Goal: Task Accomplishment & Management: Complete application form

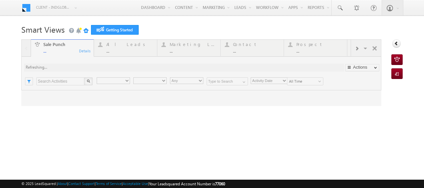
type input "Any Owner"
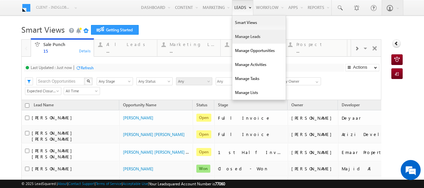
click at [242, 38] on link "Manage Leads" at bounding box center [258, 37] width 53 height 14
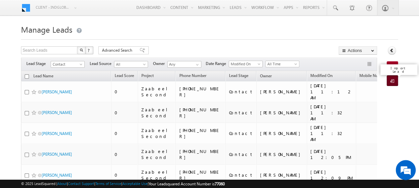
click at [394, 80] on span at bounding box center [394, 81] width 6 height 7
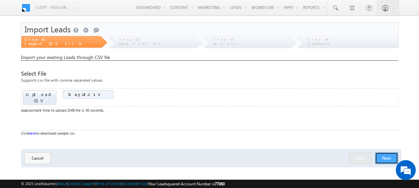
click at [382, 152] on button "Next" at bounding box center [386, 158] width 23 height 12
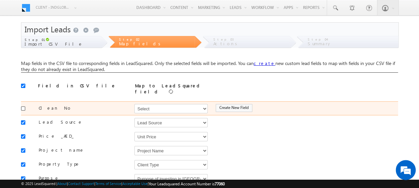
click at [23, 106] on input "checkbox" at bounding box center [23, 108] width 4 height 4
checkbox input "true"
click at [152, 104] on select "Select Select Address 1 Address 2 Budget Building Name Buyer Persona Called Cam…" at bounding box center [170, 108] width 73 height 9
select select "Phone"
click at [134, 104] on select "Select Select Address 1 Address 2 Budget Building Name Buyer Persona Called Cam…" at bounding box center [170, 108] width 73 height 9
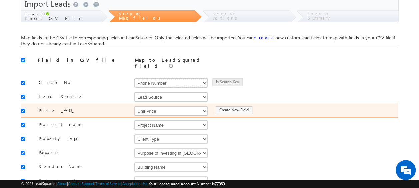
scroll to position [28, 0]
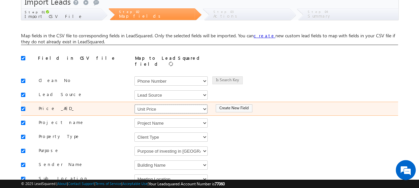
click at [153, 104] on select "Select Select Address 1 Address 2 Budget Building Name Buyer Persona Called Cam…" at bounding box center [170, 108] width 73 height 9
select select "mx_Unit_Number"
click at [134, 104] on select "Select Select Address 1 Address 2 Budget Building Name Buyer Persona Called Cam…" at bounding box center [170, 108] width 73 height 9
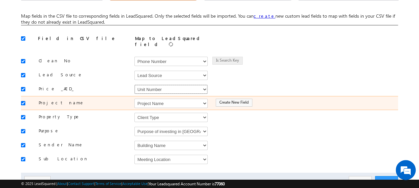
scroll to position [48, 0]
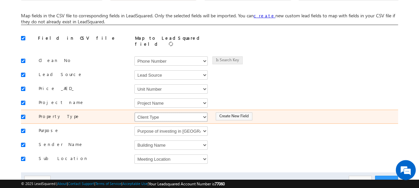
click at [153, 114] on select "Select Select Address 1 Address 2 Budget Building Name Buyer Persona Called Cam…" at bounding box center [170, 116] width 73 height 9
select select "mx_Unit_Type"
click at [134, 112] on select "Select Select Address 1 Address 2 Budget Building Name Buyer Persona Called Cam…" at bounding box center [170, 116] width 73 height 9
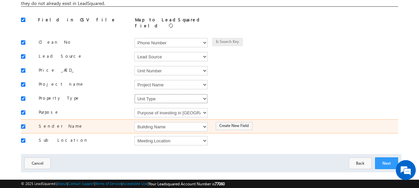
scroll to position [66, 0]
click at [147, 122] on select "Select Select Address 1 Address 2 Budget Building Name Buyer Persona Called Cam…" at bounding box center [170, 126] width 73 height 9
select select "FirstName"
click at [134, 122] on select "Select Select Address 1 Address 2 Budget Building Name Buyer Persona Called Cam…" at bounding box center [170, 126] width 73 height 9
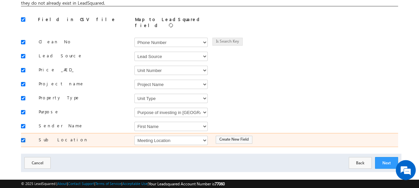
click at [24, 138] on input "checkbox" at bounding box center [23, 140] width 4 height 4
checkbox input "false"
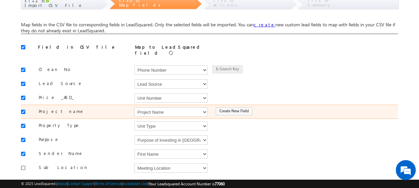
scroll to position [72, 0]
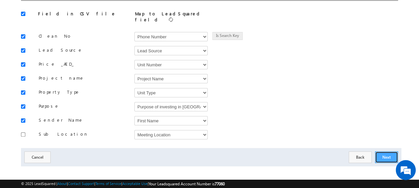
click at [390, 151] on button "Next" at bounding box center [386, 157] width 23 height 12
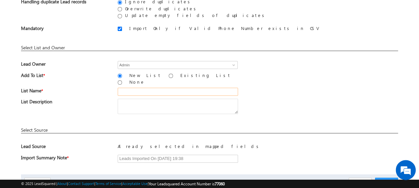
click at [140, 88] on input "text" at bounding box center [178, 92] width 120 height 8
type input "Bayut"
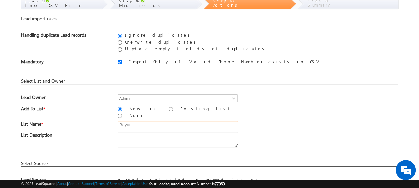
scroll to position [98, 0]
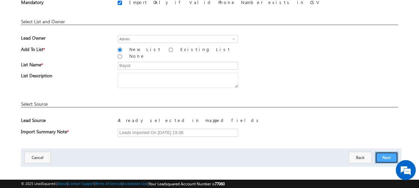
click at [388, 153] on button "Next" at bounding box center [386, 158] width 23 height 12
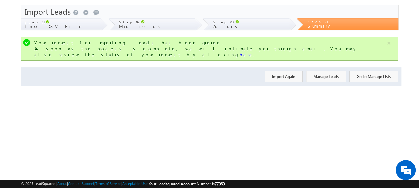
scroll to position [0, 0]
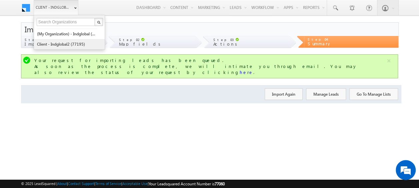
click at [61, 42] on link "Client - indglobal2 (77195)" at bounding box center [67, 44] width 61 height 10
